Goal: Information Seeking & Learning: Check status

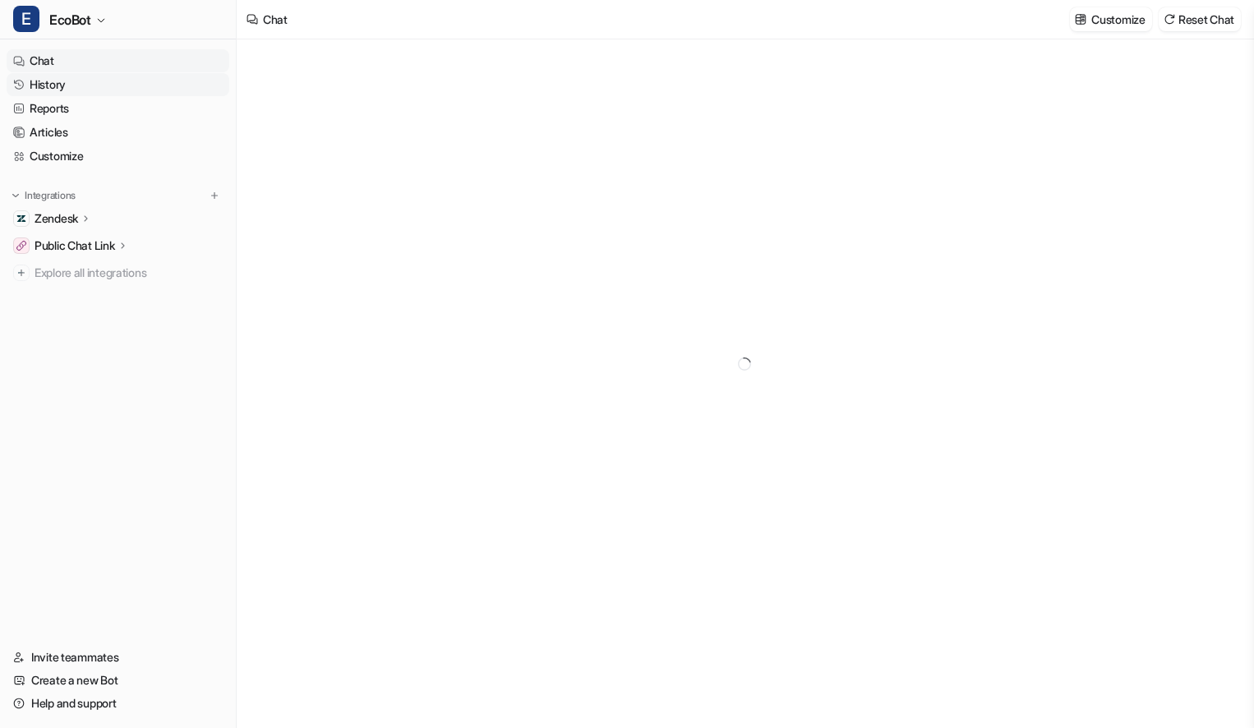
type textarea "**********"
click at [85, 86] on link "History" at bounding box center [118, 84] width 223 height 23
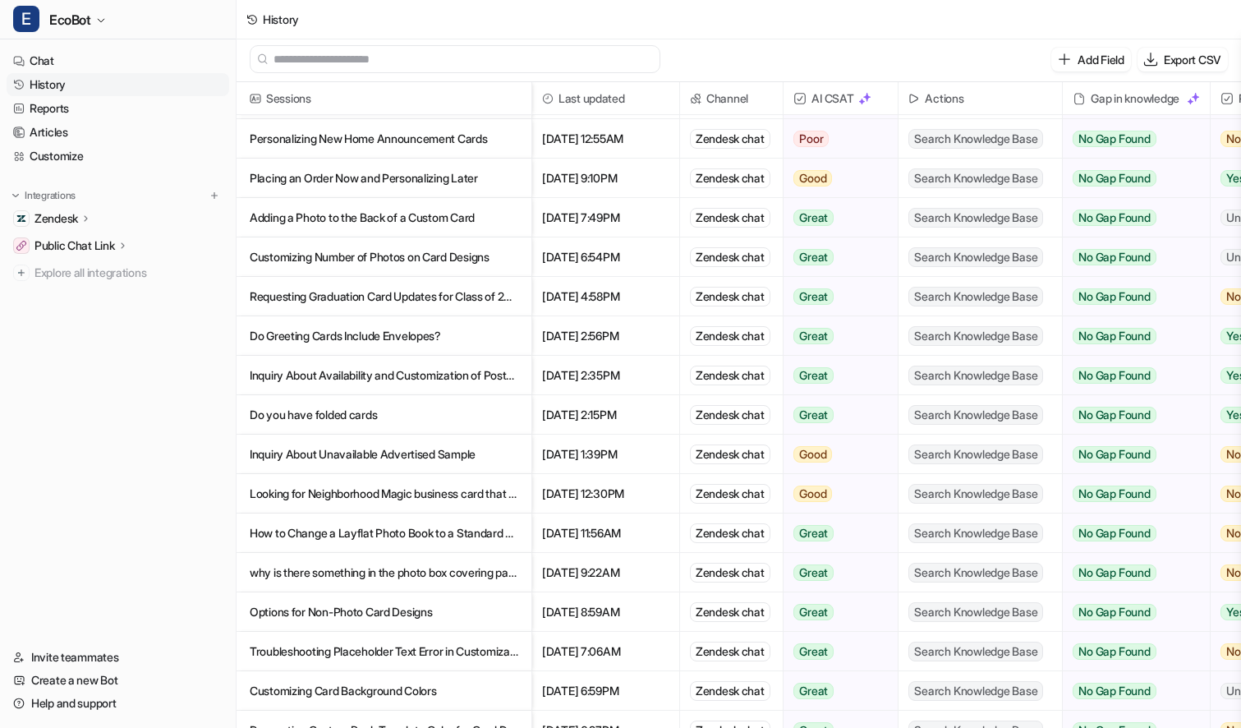
scroll to position [914, 0]
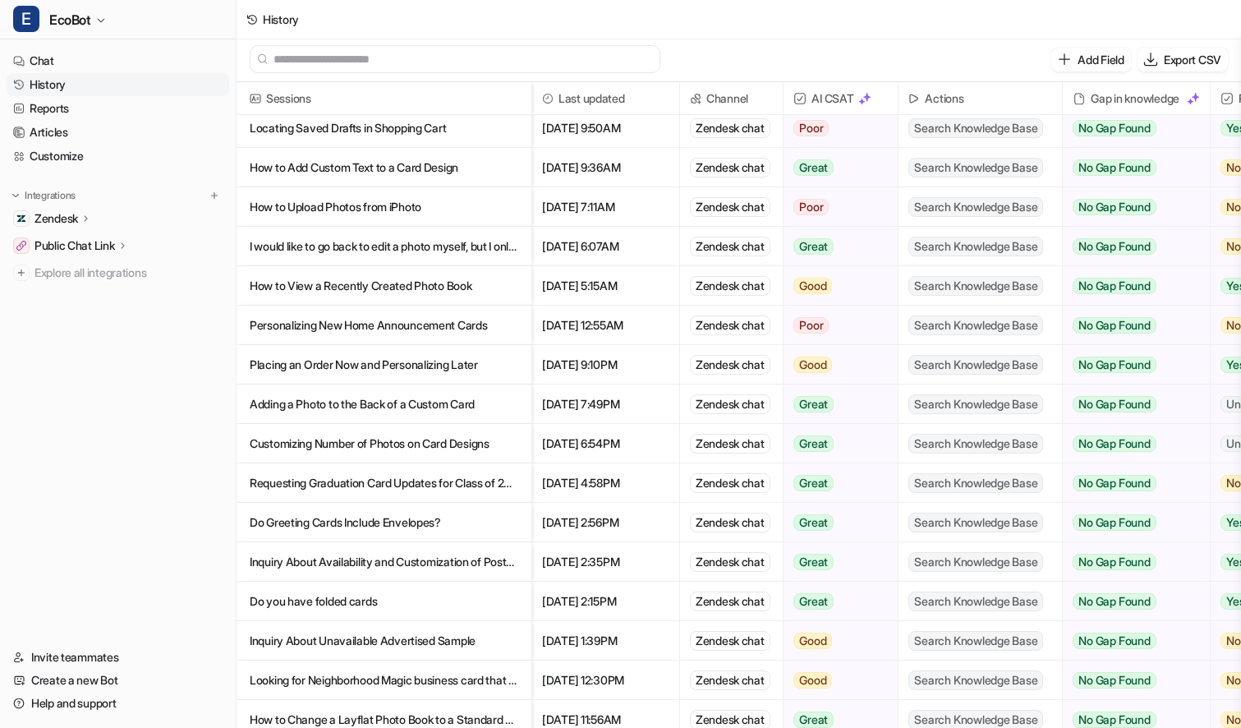
click at [456, 332] on p "Personalizing New Home Announcement Cards" at bounding box center [384, 325] width 269 height 39
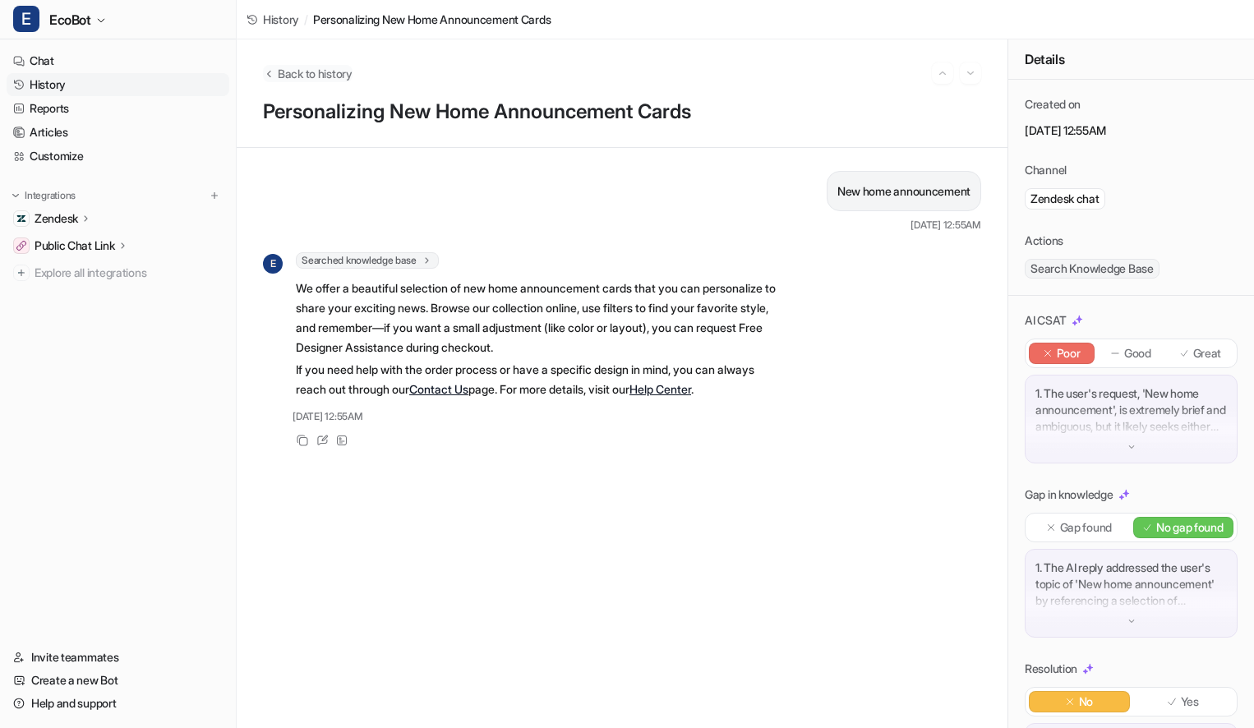
click at [312, 79] on span "Back to history" at bounding box center [315, 73] width 75 height 17
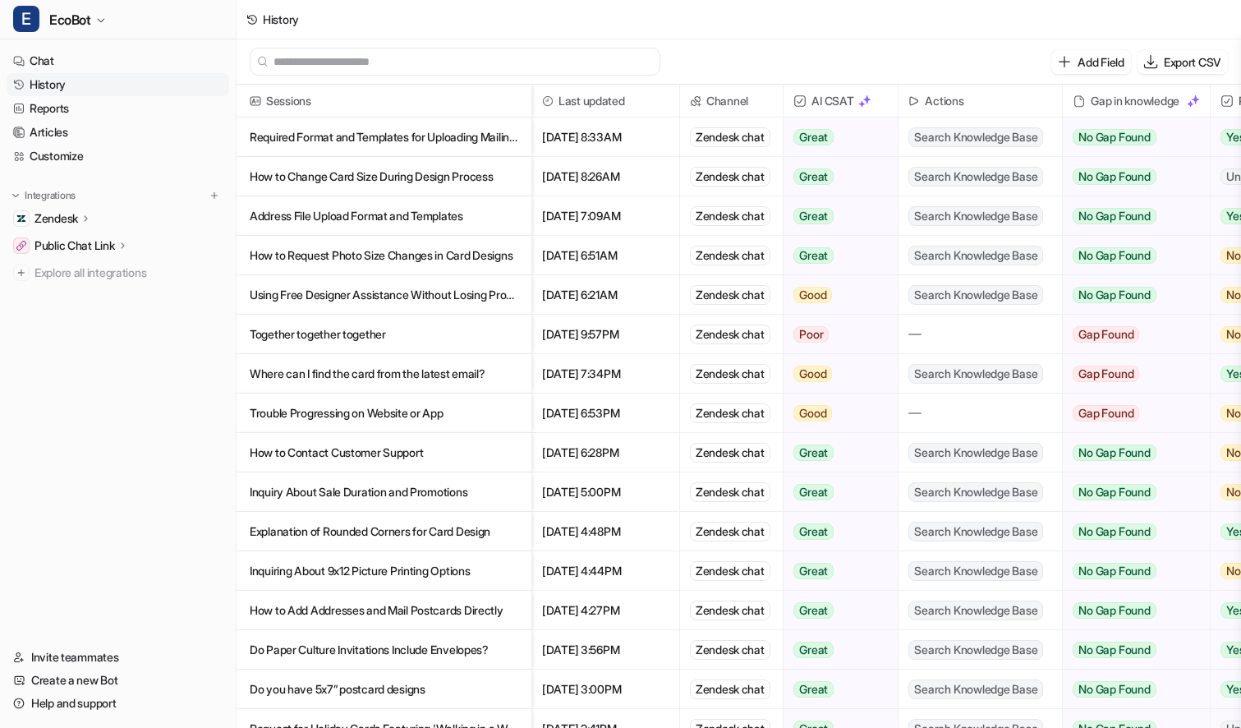
click at [470, 328] on p "Together together together" at bounding box center [384, 334] width 269 height 39
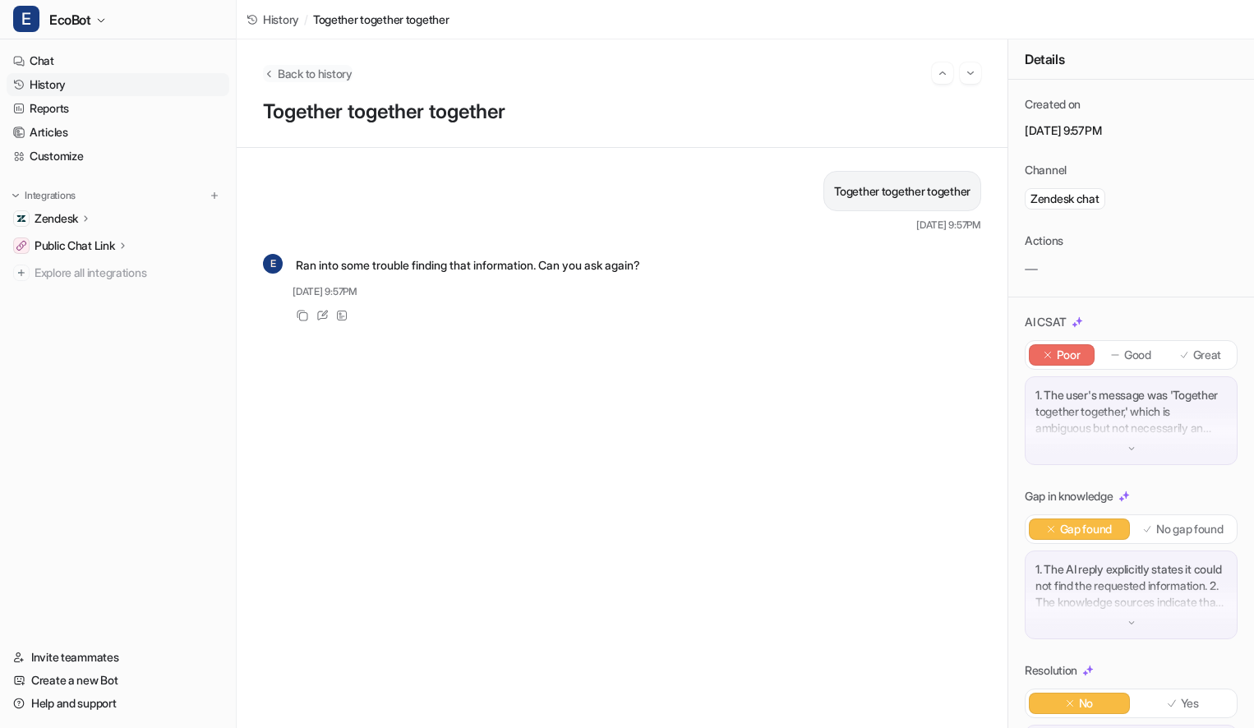
click at [336, 70] on span "Back to history" at bounding box center [315, 73] width 75 height 17
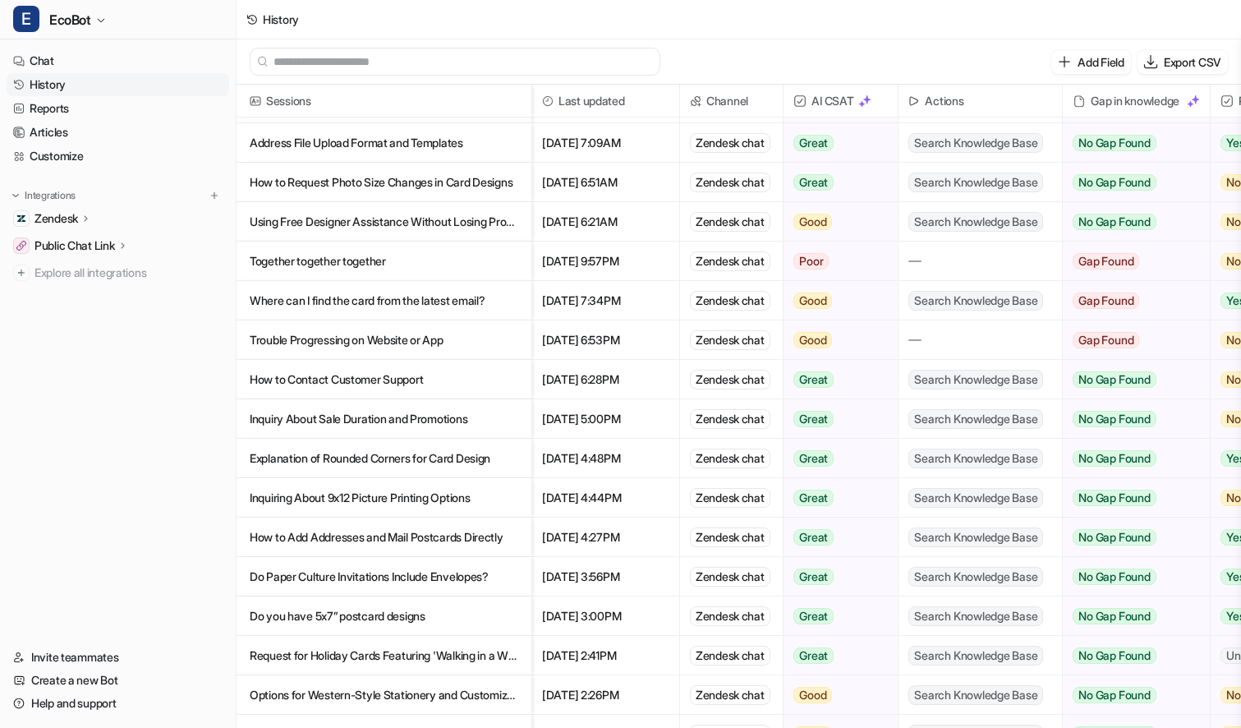
scroll to position [91, 0]
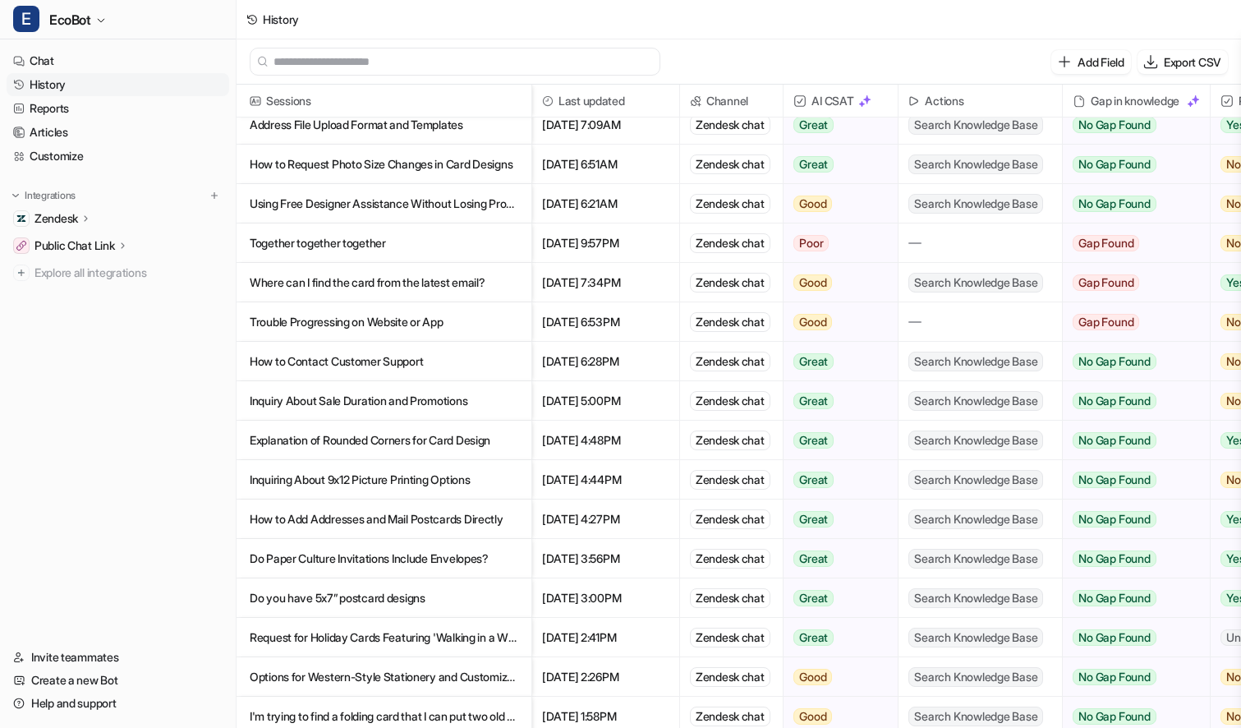
click at [518, 492] on span "Inquiring About 9x12 Picture Printing Options" at bounding box center [384, 479] width 282 height 39
click at [486, 485] on p "Inquiring About 9x12 Picture Printing Options" at bounding box center [384, 479] width 269 height 39
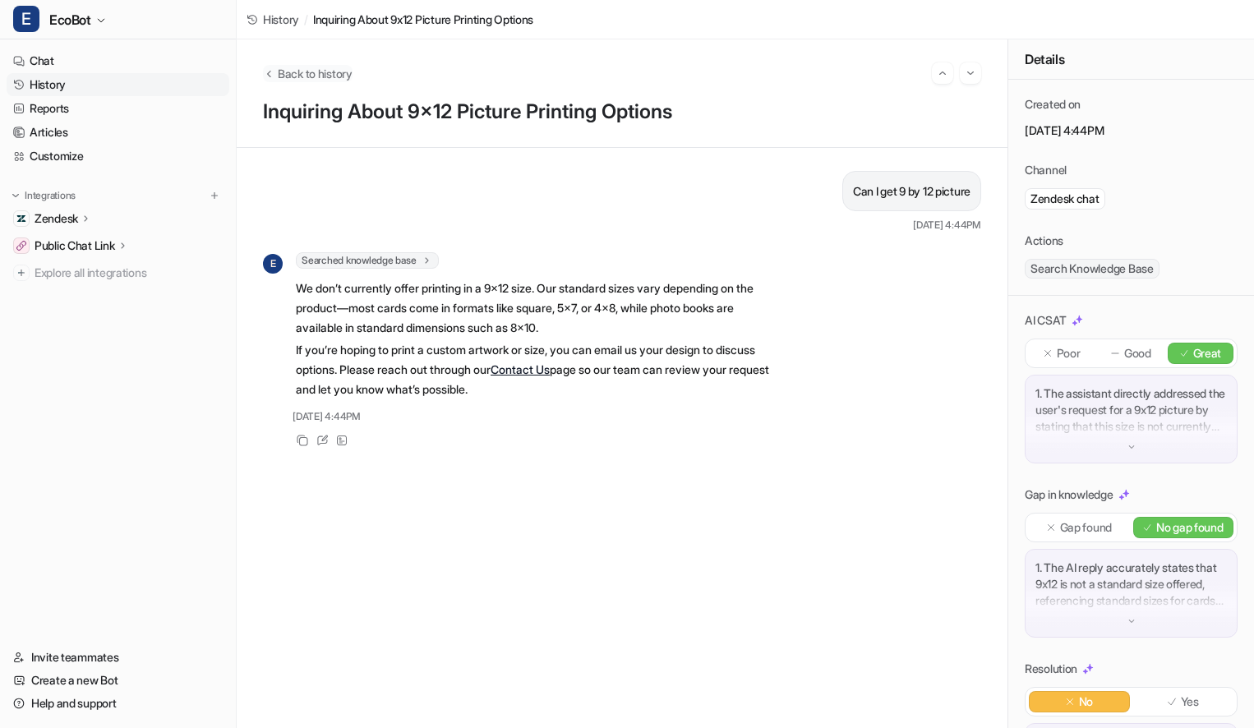
click at [339, 71] on span "Back to history" at bounding box center [315, 73] width 75 height 17
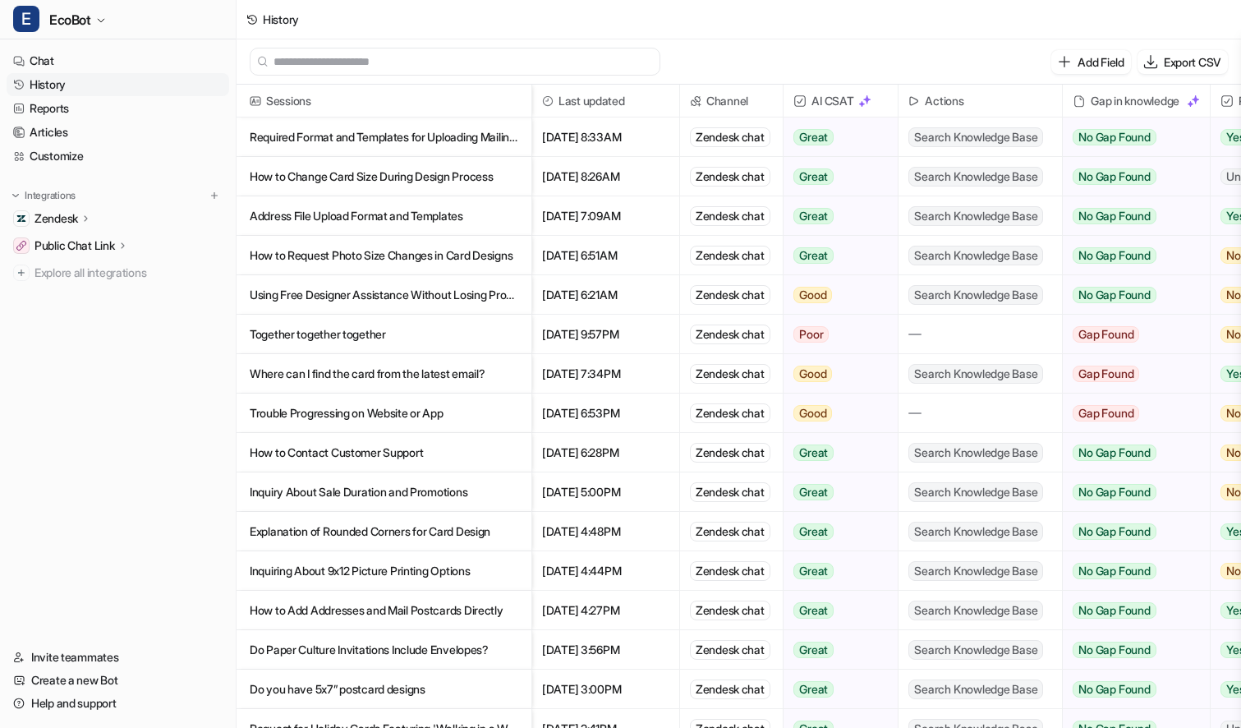
click at [496, 182] on p "How to Change Card Size During Design Process" at bounding box center [384, 176] width 269 height 39
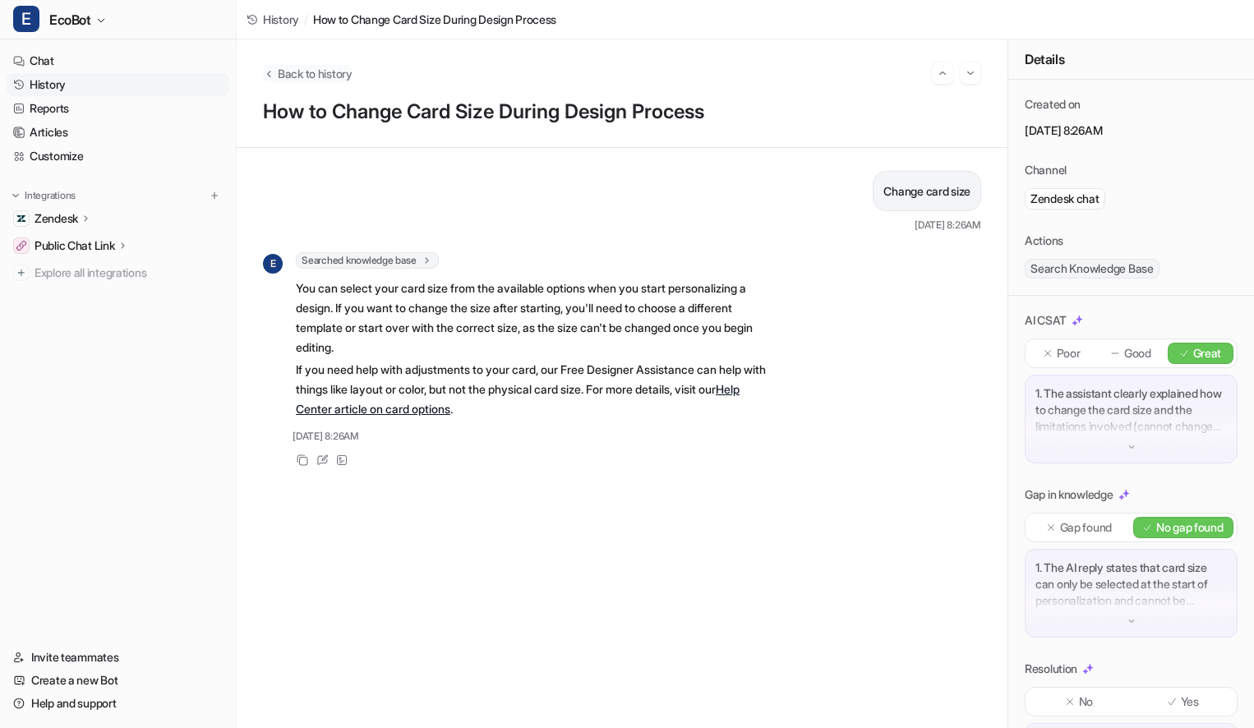
click at [296, 72] on span "Back to history" at bounding box center [315, 73] width 75 height 17
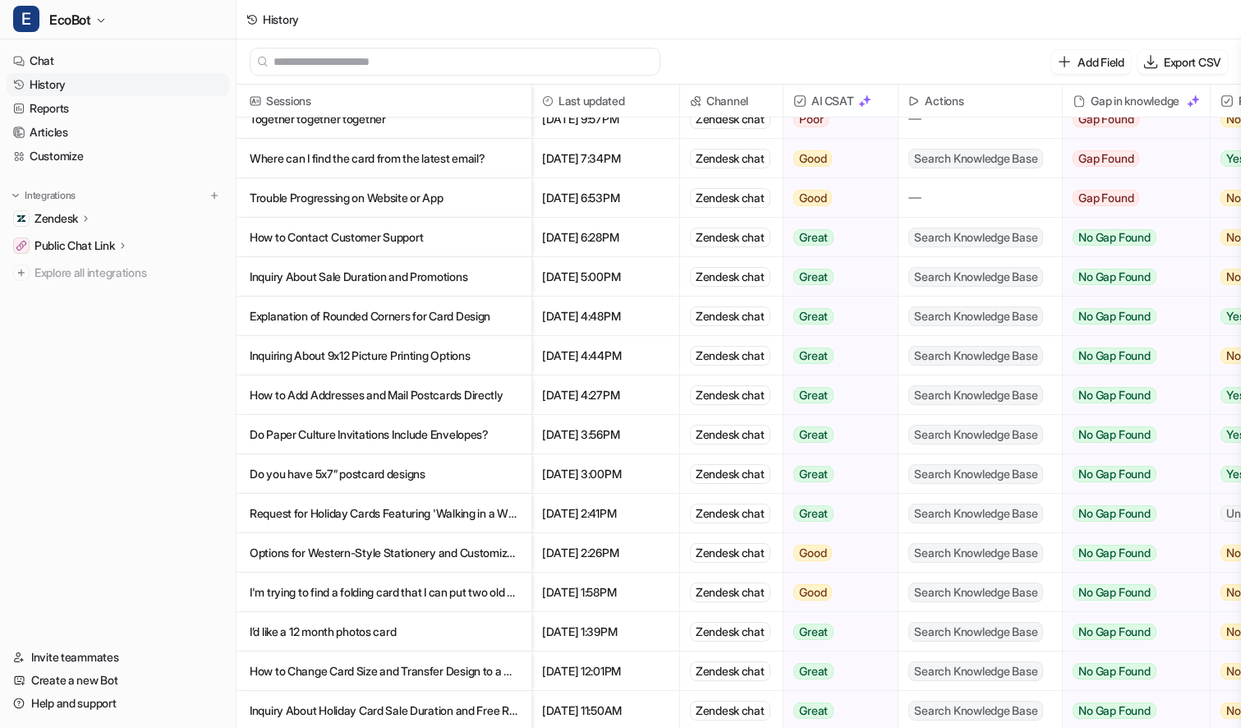
scroll to position [336, 0]
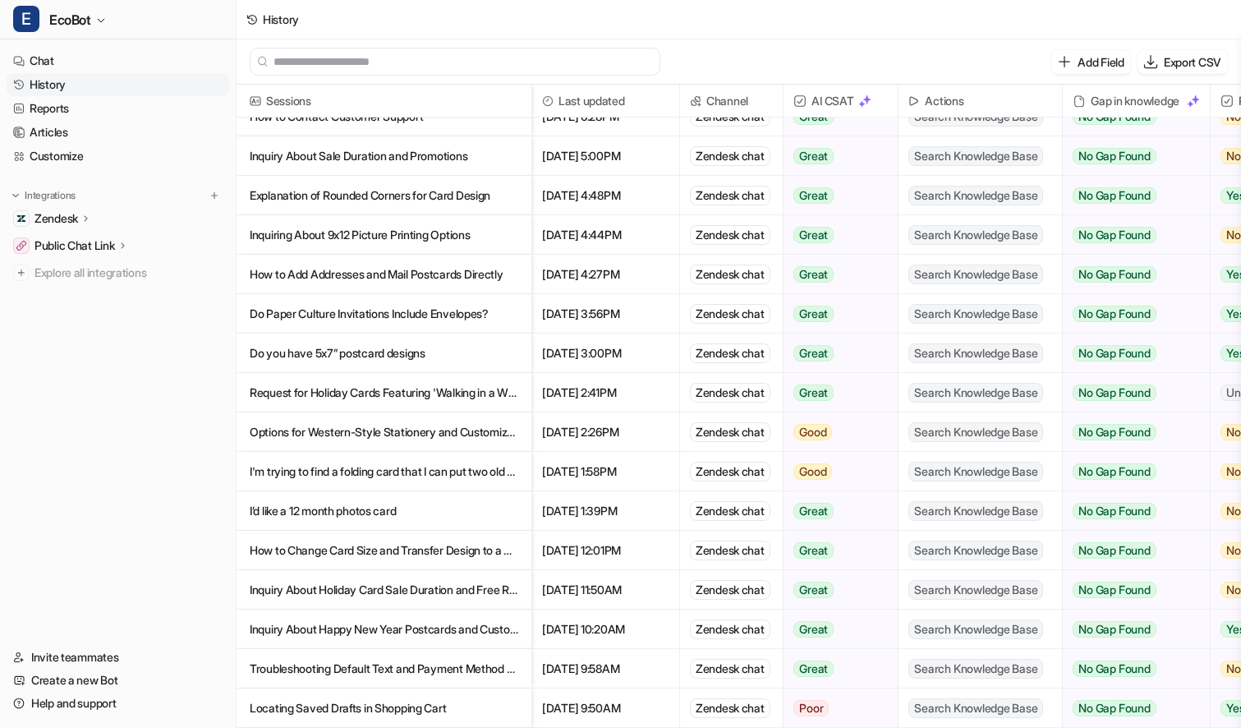
click at [450, 594] on p "Inquiry About Holiday Card Sale Duration and Free Return Address Offer" at bounding box center [384, 589] width 269 height 39
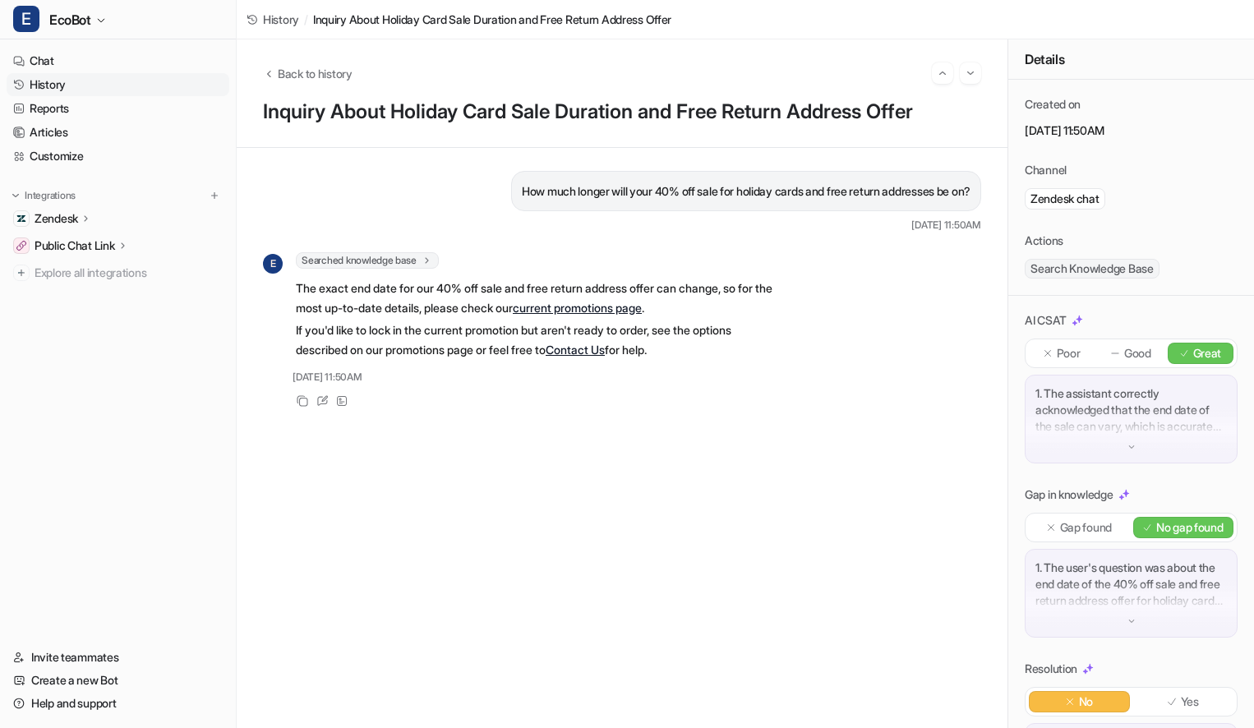
click at [339, 84] on div "Back to history Inquiry About Holiday Card Sale Duration and Free Return Addres…" at bounding box center [622, 93] width 771 height 108
click at [337, 79] on span "Back to history" at bounding box center [315, 73] width 75 height 17
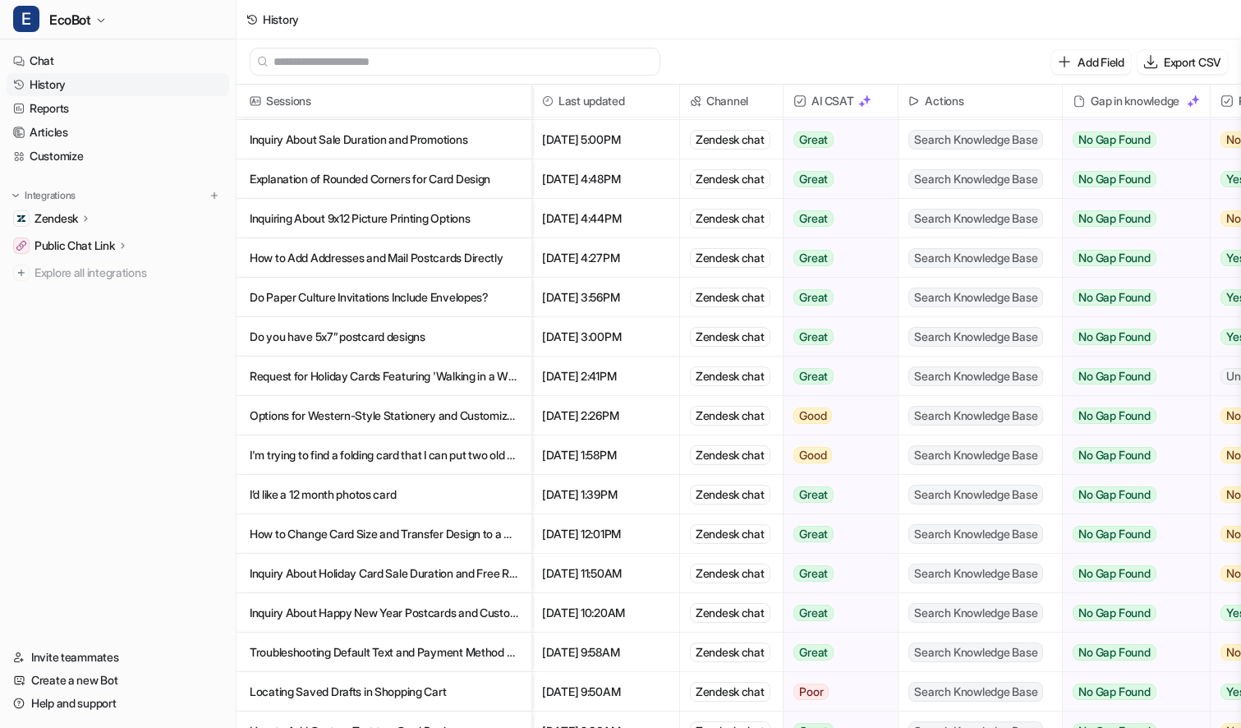
scroll to position [367, 0]
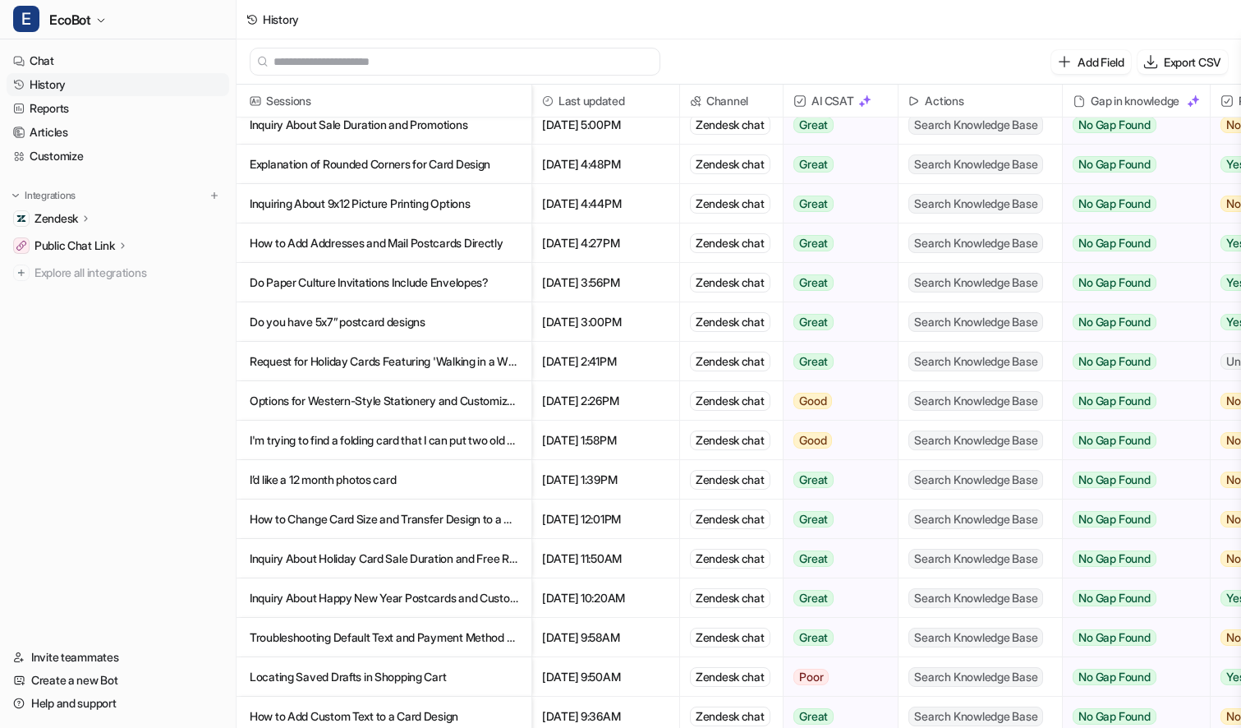
click at [483, 565] on p "Inquiry About Holiday Card Sale Duration and Free Return Address Offer" at bounding box center [384, 558] width 269 height 39
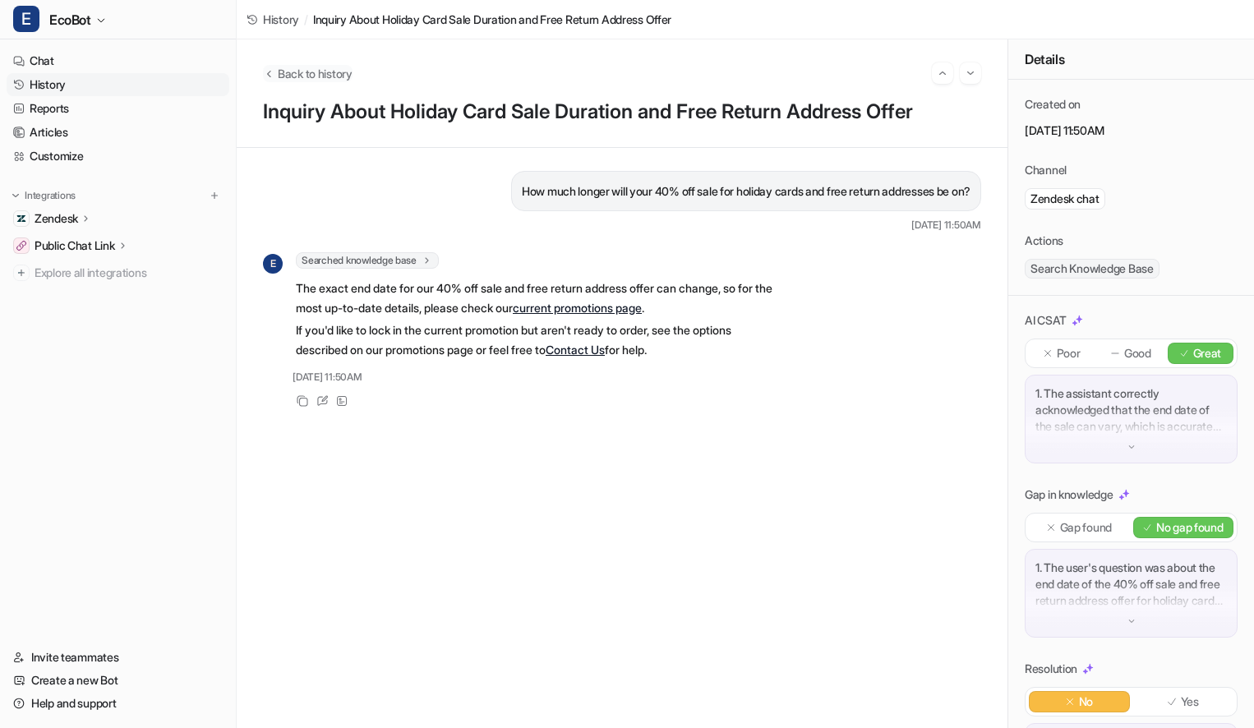
click at [297, 72] on span "Back to history" at bounding box center [315, 73] width 75 height 17
